Goal: Contribute content: Add original content to the website for others to see

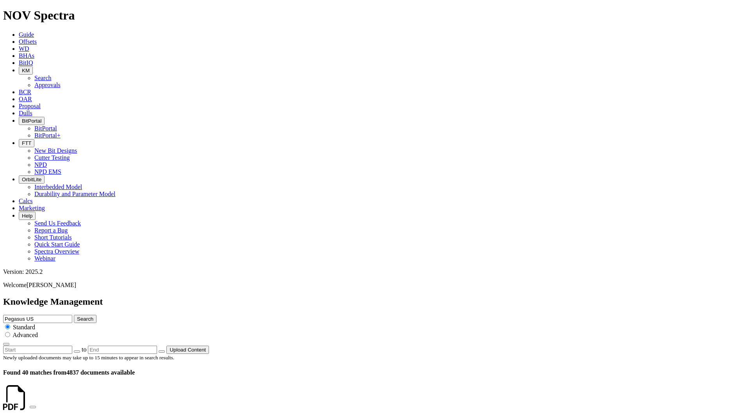
scroll to position [381, 0]
click at [30, 68] on span "KM" at bounding box center [26, 71] width 8 height 6
click at [61, 82] on link "Approvals" at bounding box center [47, 85] width 26 height 7
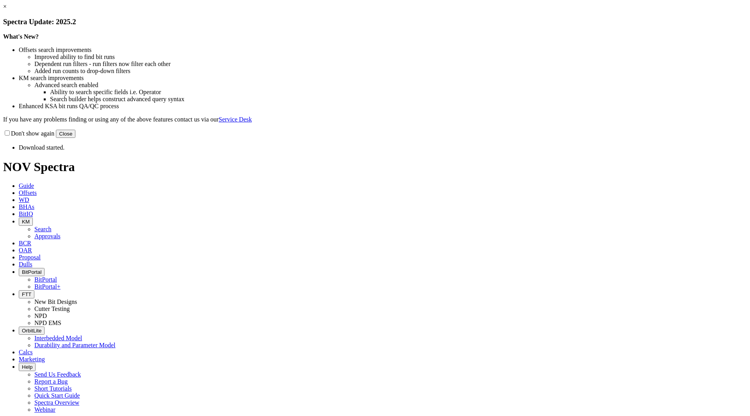
click at [75, 138] on button "Close" at bounding box center [66, 134] width 20 height 8
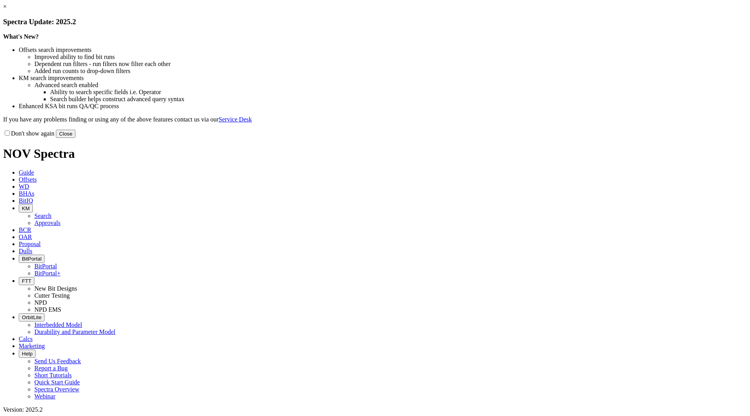
drag, startPoint x: 531, startPoint y: 216, endPoint x: 394, endPoint y: 105, distance: 176.3
click at [75, 138] on button "Close" at bounding box center [66, 134] width 20 height 8
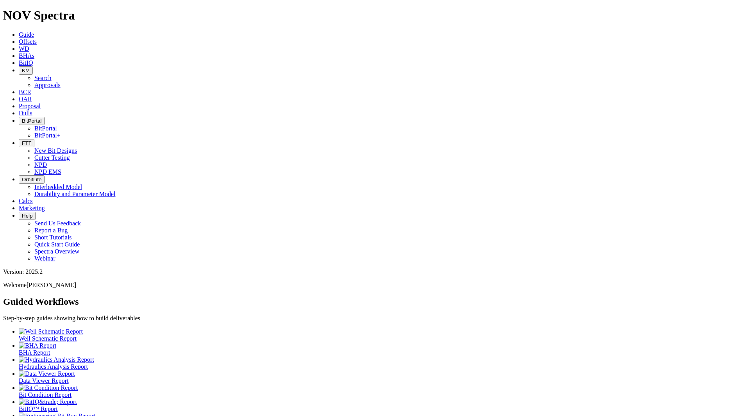
click at [22, 68] on icon "button" at bounding box center [22, 71] width 0 height 6
click at [52, 75] on link "Search" at bounding box center [42, 78] width 17 height 7
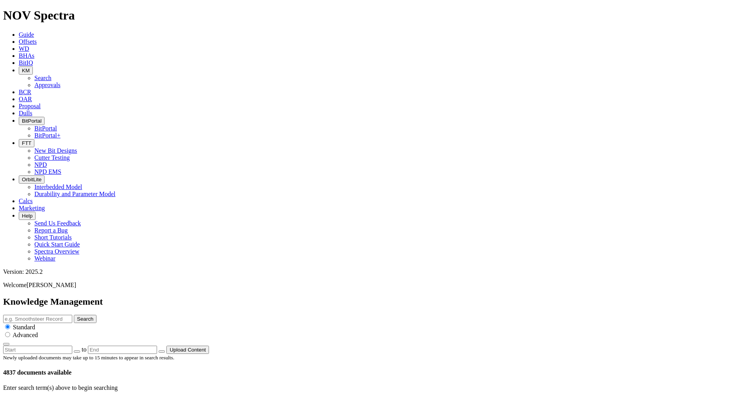
click at [72, 315] on input "text" at bounding box center [37, 319] width 69 height 8
type input "vector gauge polaris"
click at [74, 315] on button "Search" at bounding box center [85, 319] width 23 height 8
click at [72, 315] on input "vector gauge polaris" at bounding box center [37, 319] width 69 height 8
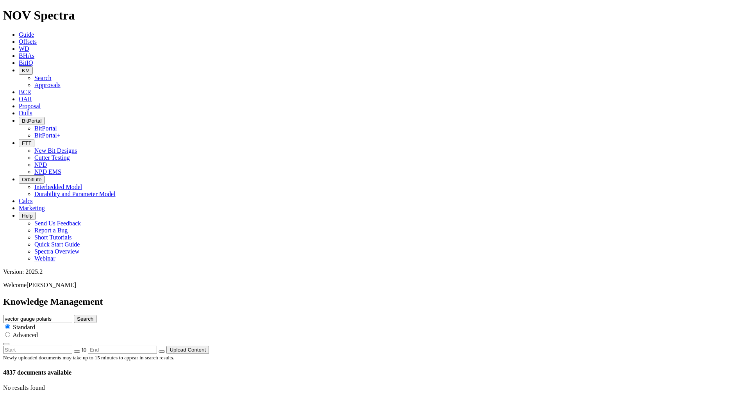
click at [97, 315] on button "Search" at bounding box center [85, 319] width 23 height 8
drag, startPoint x: 393, startPoint y: 40, endPoint x: 399, endPoint y: 40, distance: 6.3
click at [72, 315] on input "vector gauge polaris" at bounding box center [37, 319] width 69 height 8
click at [74, 315] on button "Search" at bounding box center [85, 319] width 23 height 8
type input "vector gaug"
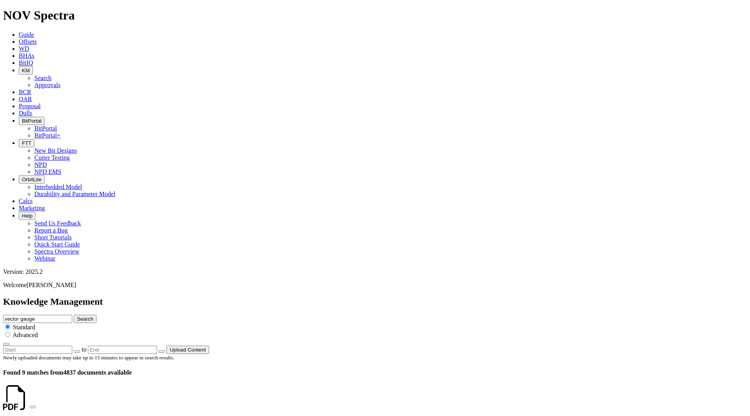
drag, startPoint x: 389, startPoint y: 42, endPoint x: 304, endPoint y: 40, distance: 85.6
click at [304, 297] on div "Knowledge Management vector gauge Search Standard Advanced to Upload Content" at bounding box center [375, 325] width 744 height 57
click at [30, 68] on span "KM" at bounding box center [26, 71] width 8 height 6
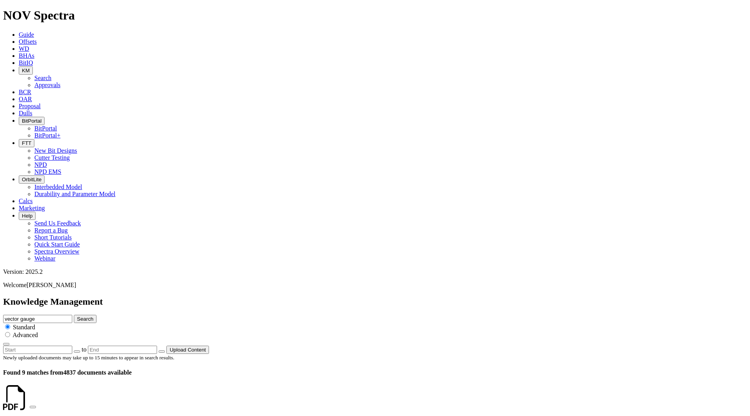
click at [52, 75] on link "Search" at bounding box center [42, 78] width 17 height 7
click at [209, 346] on button "Upload Content" at bounding box center [187, 350] width 43 height 8
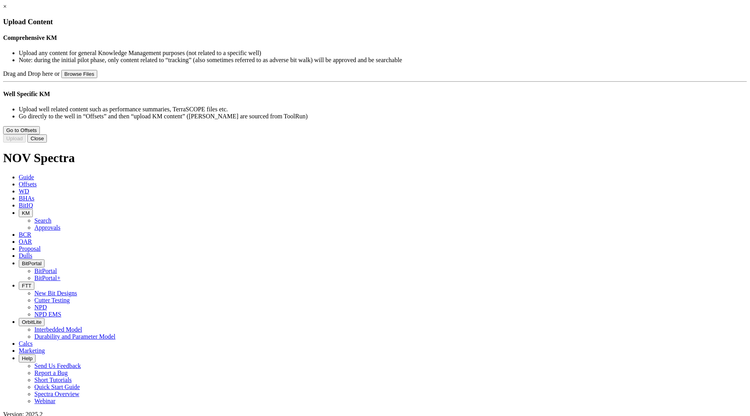
type input "89 Energy 8.5 Pegasus Performance Summary 2.pdf"
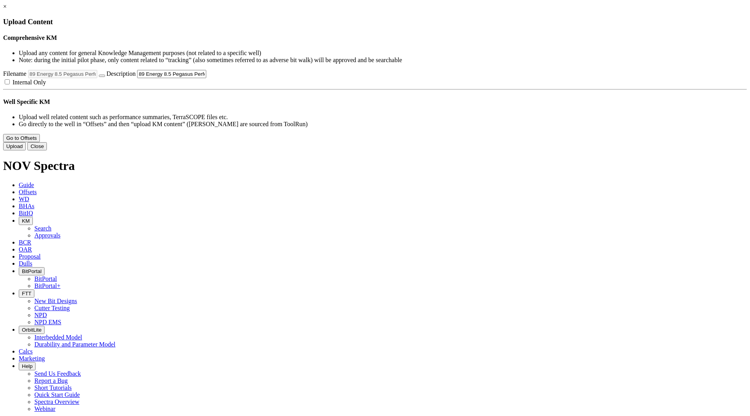
drag, startPoint x: 419, startPoint y: 119, endPoint x: 290, endPoint y: 112, distance: 129.1
click at [281, 86] on div "Drag and Drop here or Browse Files Filename 89 Energy 8.5 Pegasus Performance S…" at bounding box center [375, 78] width 744 height 16
drag, startPoint x: 405, startPoint y: 116, endPoint x: 411, endPoint y: 116, distance: 6.7
click at [206, 78] on input "89 Energy 8.5 Pegasus Performance Summary 2.pdf" at bounding box center [171, 74] width 69 height 8
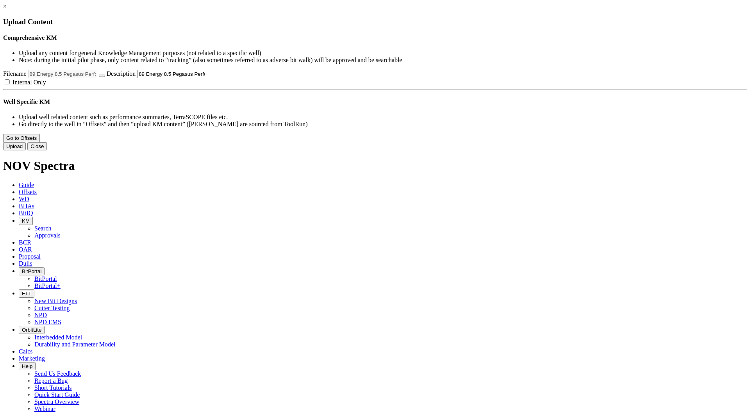
scroll to position [0, 46]
drag, startPoint x: 408, startPoint y: 119, endPoint x: 520, endPoint y: 122, distance: 111.8
click at [520, 86] on div "Drag and Drop here or Browse Files Filename 89 Energy 8.5 Pegasus Performance S…" at bounding box center [375, 78] width 744 height 16
click at [206, 78] on input "89 Energy 8.5 Pegasus Performance Summary 2.pdf" at bounding box center [171, 74] width 69 height 8
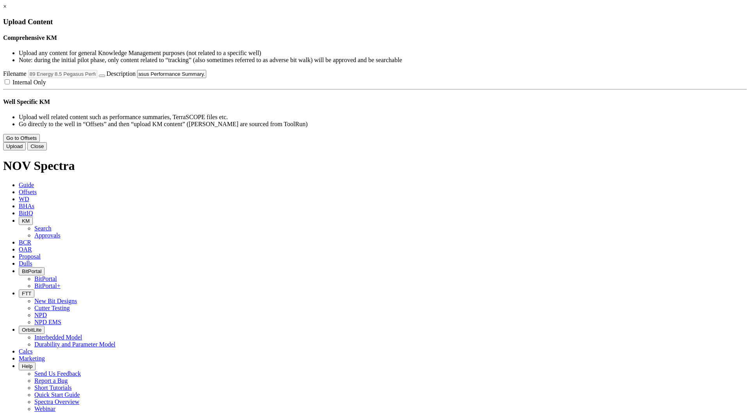
scroll to position [0, 43]
type input "89 Energy 8.5 Pegasus Performance Summary.pdf"
click at [46, 86] on label "Internal Only" at bounding box center [24, 82] width 43 height 7
click at [10, 84] on input "Internal Only" at bounding box center [7, 81] width 5 height 5
checkbox input "true"
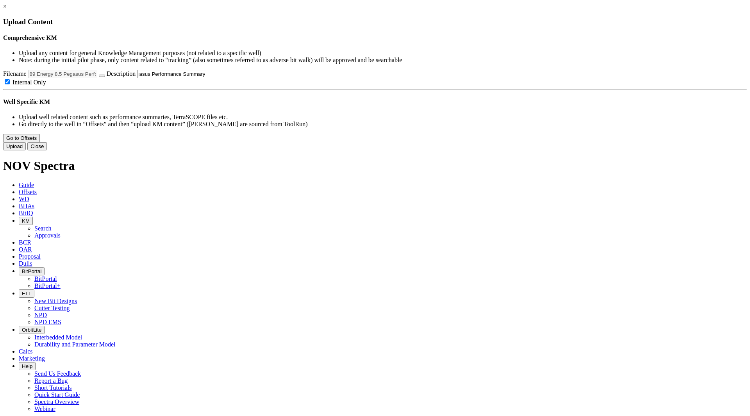
scroll to position [0, 0]
click at [26, 150] on button "Upload" at bounding box center [14, 146] width 23 height 8
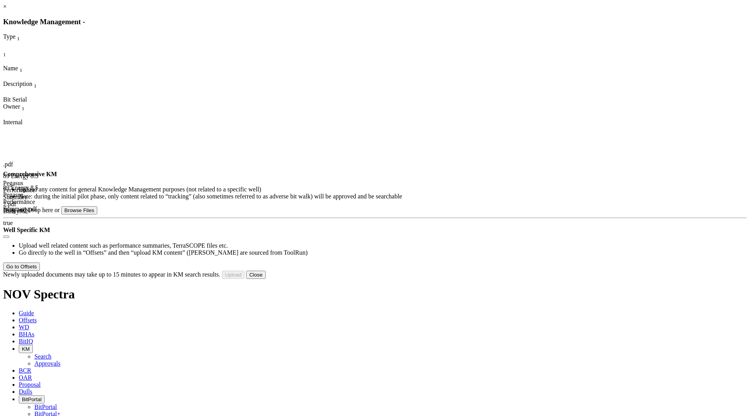
type input "066 P63 Run Review.pptx"
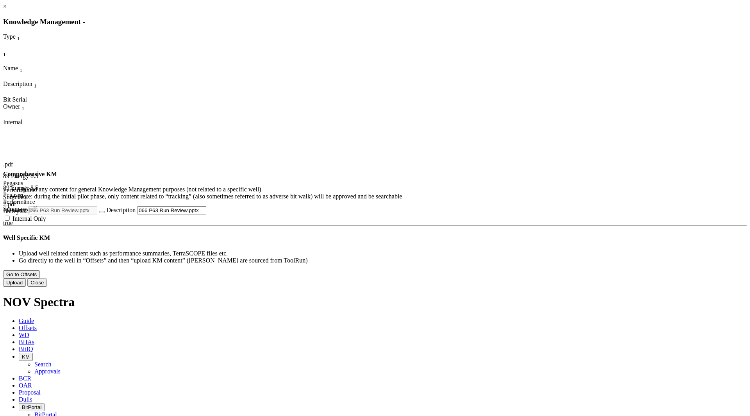
click at [46, 222] on span "Internal Only" at bounding box center [30, 218] width 34 height 7
click at [10, 221] on input "Internal Only" at bounding box center [7, 218] width 5 height 5
checkbox input "true"
click at [206, 214] on input "066 P63 Run Review.pptx" at bounding box center [171, 210] width 69 height 8
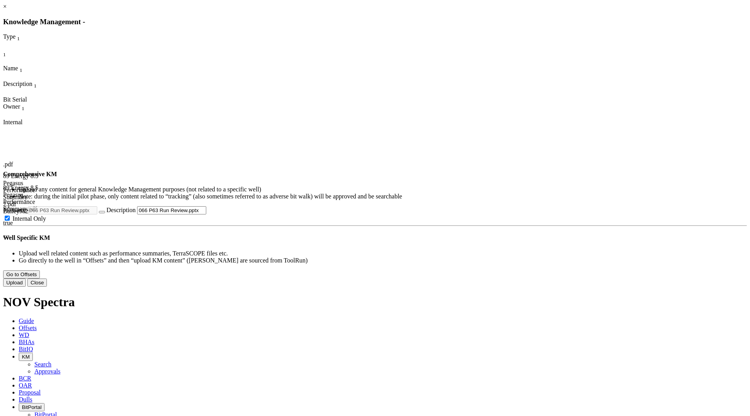
drag, startPoint x: 397, startPoint y: 250, endPoint x: 384, endPoint y: 250, distance: 13.7
click at [384, 222] on div "Filename 066 P63 Run Review.pptx Description 066 P63 Run Review.pptx Internal O…" at bounding box center [375, 214] width 744 height 16
type input "6.75 P63 Run Review.pptx"
click at [26, 287] on button "Upload" at bounding box center [14, 283] width 23 height 8
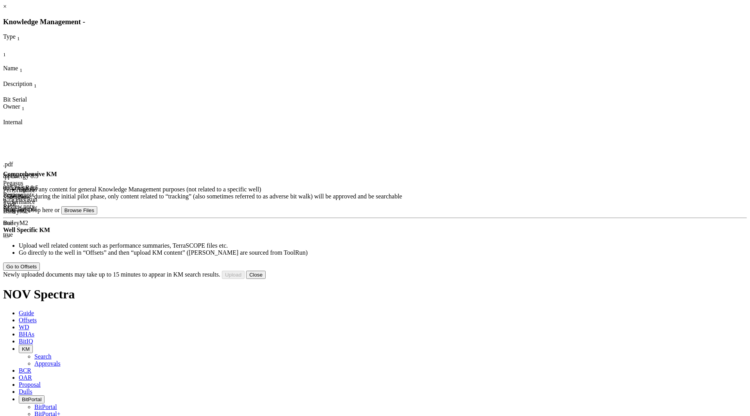
drag, startPoint x: 395, startPoint y: 105, endPoint x: 393, endPoint y: 99, distance: 6.3
click at [303, 126] on div ".pdf 89 Energy 8.5 Pegasus Performance Summary 2.pdf 89 Energy 8.5 Pegasus Perf…" at bounding box center [153, 184] width 300 height 117
click at [31, 231] on div "true" at bounding box center [17, 234] width 28 height 7
click at [5, 112] on icon "Column Menu" at bounding box center [4, 115] width 2 height 7
click at [303, 126] on div ".pdf 89 Energy 8.5 Pegasus Performance Summary 2.pdf 89 Energy 8.5 Pegasus Perf…" at bounding box center [153, 184] width 300 height 117
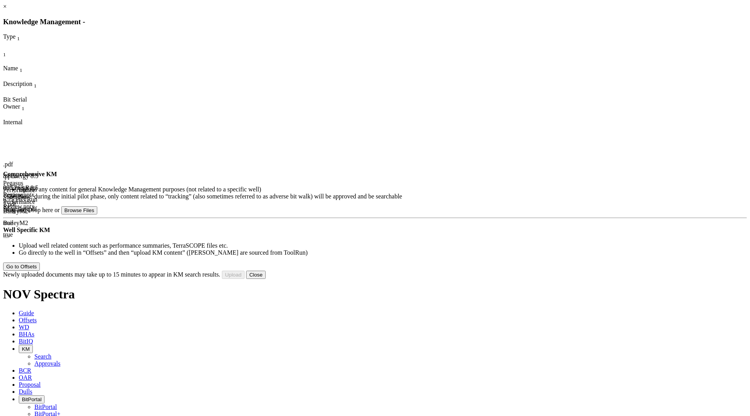
click at [50, 184] on div "89 Energy 8.5 Pegasus Performance Summary.pdf" at bounding box center [26, 198] width 47 height 28
click at [266, 279] on button "Close" at bounding box center [256, 275] width 20 height 8
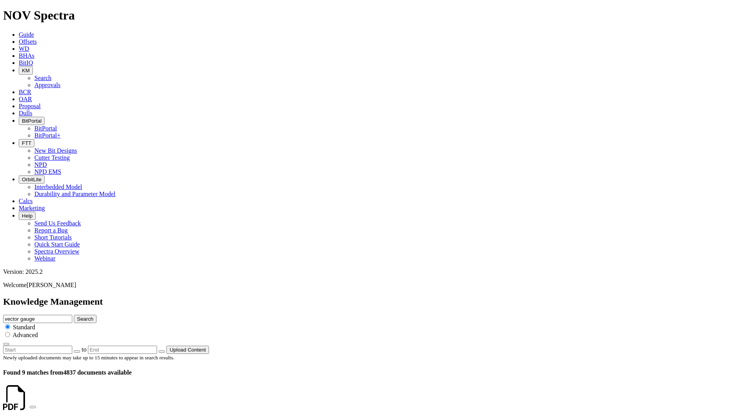
click at [30, 68] on span "KM" at bounding box center [26, 71] width 8 height 6
click at [61, 82] on link "Approvals" at bounding box center [47, 85] width 26 height 7
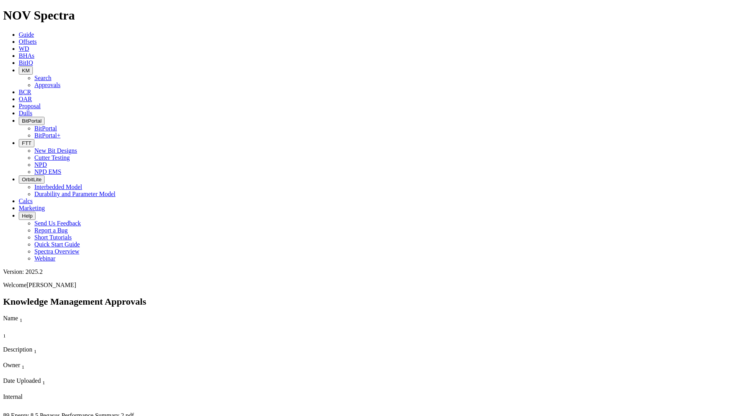
drag, startPoint x: 333, startPoint y: 63, endPoint x: 410, endPoint y: 67, distance: 77.1
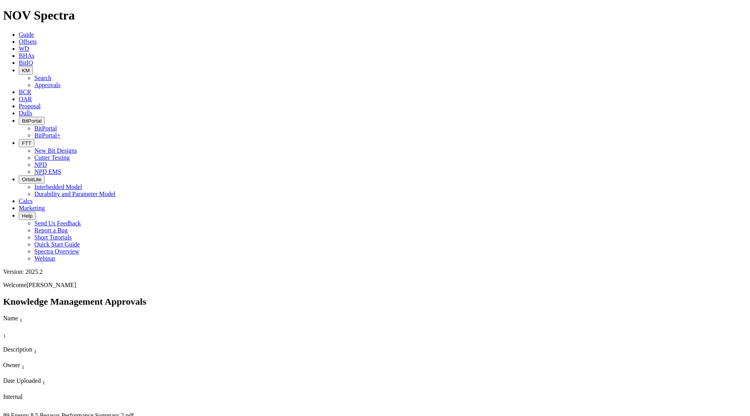
click at [32, 110] on link "Dulls" at bounding box center [26, 113] width 14 height 7
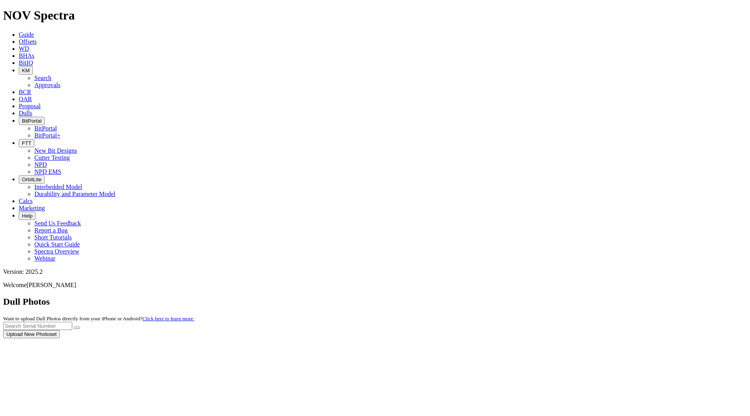
click at [220, 338] on div at bounding box center [375, 338] width 744 height 0
click at [30, 68] on span "KM" at bounding box center [26, 71] width 8 height 6
click at [52, 75] on link "Search" at bounding box center [42, 78] width 17 height 7
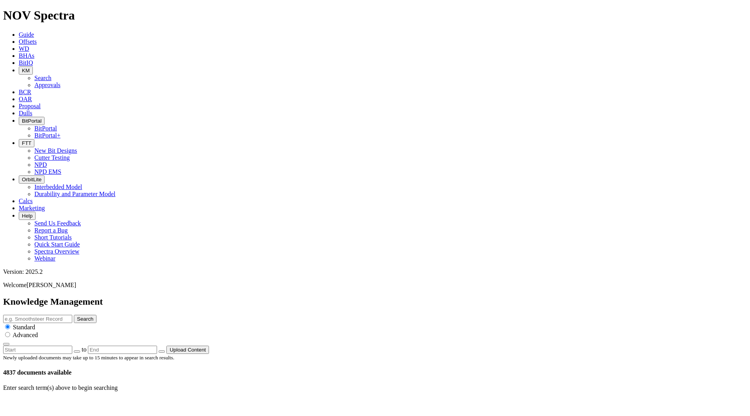
click at [72, 315] on input "text" at bounding box center [37, 319] width 69 height 8
type input "Polaris"
click at [74, 315] on button "Search" at bounding box center [85, 319] width 23 height 8
click at [37, 38] on link "Offsets" at bounding box center [28, 41] width 18 height 7
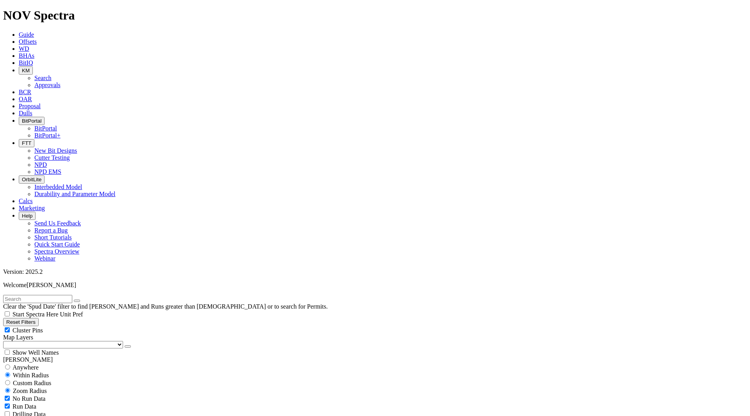
click at [72, 295] on input "text" at bounding box center [37, 299] width 69 height 8
click at [28, 364] on span "Anywhere" at bounding box center [26, 367] width 26 height 7
radio input "true"
radio input "false"
click at [59, 295] on input "text" at bounding box center [37, 299] width 69 height 8
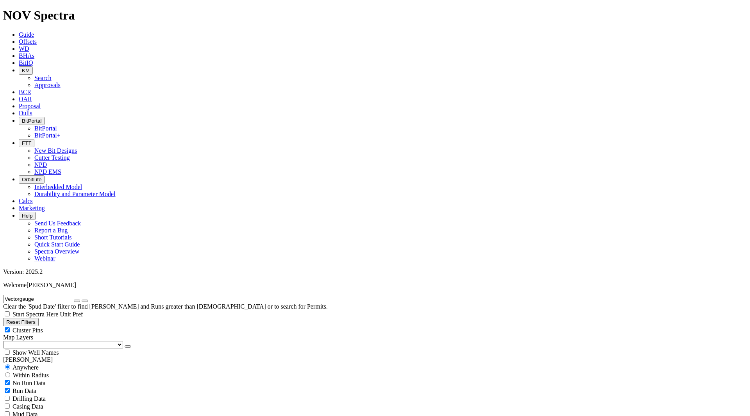
type input "Vectorgauge"
click at [82, 300] on button "submit" at bounding box center [85, 301] width 6 height 2
radio input "false"
radio input "true"
click at [26, 364] on span "Anywhere" at bounding box center [26, 367] width 26 height 7
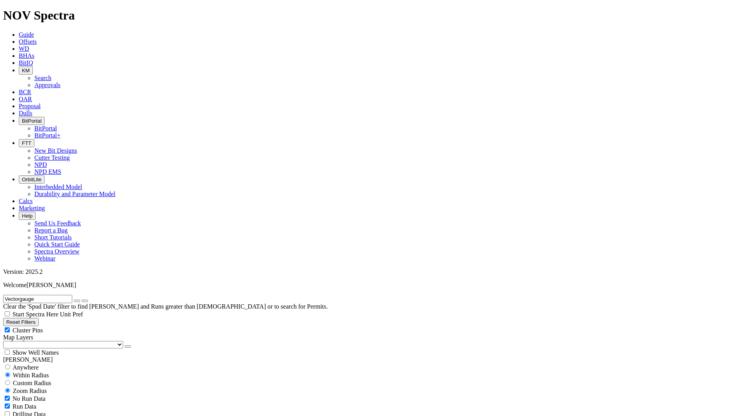
radio input "true"
radio input "false"
radio input "true"
click at [24, 295] on input "Vectorgauge" at bounding box center [37, 299] width 69 height 8
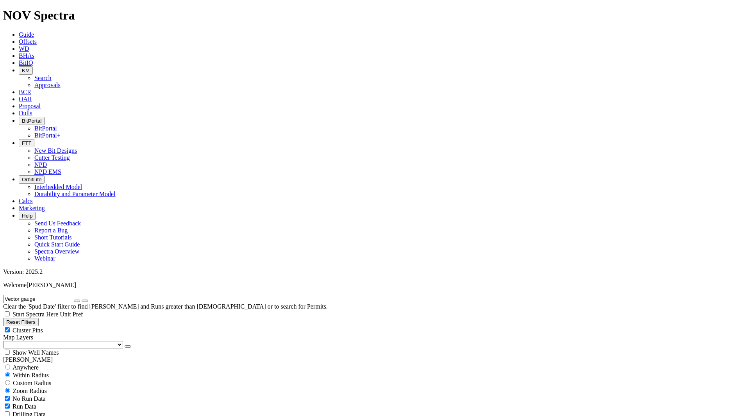
type input "Vector gauge"
click at [33, 66] on button "KM" at bounding box center [26, 70] width 14 height 8
click at [52, 75] on link "Search" at bounding box center [42, 78] width 17 height 7
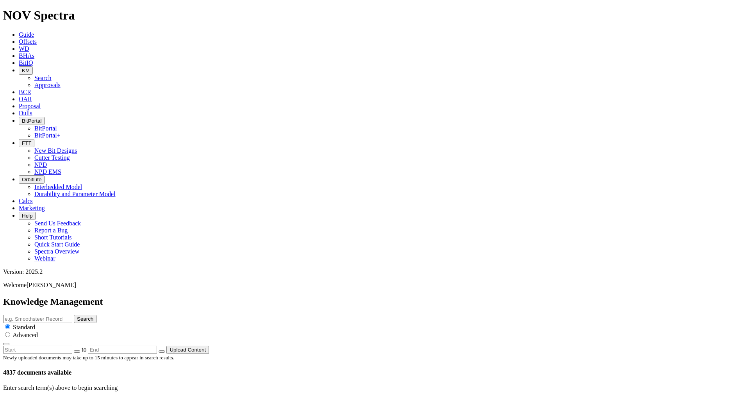
click at [72, 315] on input "text" at bounding box center [37, 319] width 69 height 8
type input "LynX"
click at [74, 315] on button "Search" at bounding box center [85, 319] width 23 height 8
click at [30, 402] on icon at bounding box center [30, 405] width 0 height 7
drag, startPoint x: 365, startPoint y: 39, endPoint x: 325, endPoint y: 40, distance: 40.7
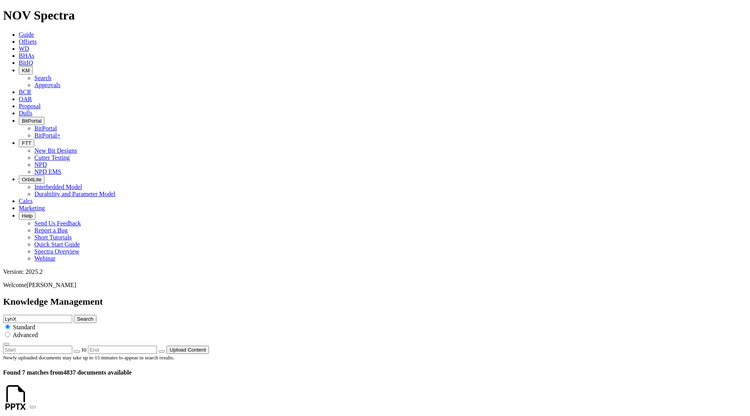
click at [325, 297] on div "Knowledge Management LynX Search Standard Advanced to Upload Content" at bounding box center [375, 325] width 744 height 57
type input "Freedom"
click at [74, 315] on button "Search" at bounding box center [85, 319] width 23 height 8
